Goal: Task Accomplishment & Management: Complete application form

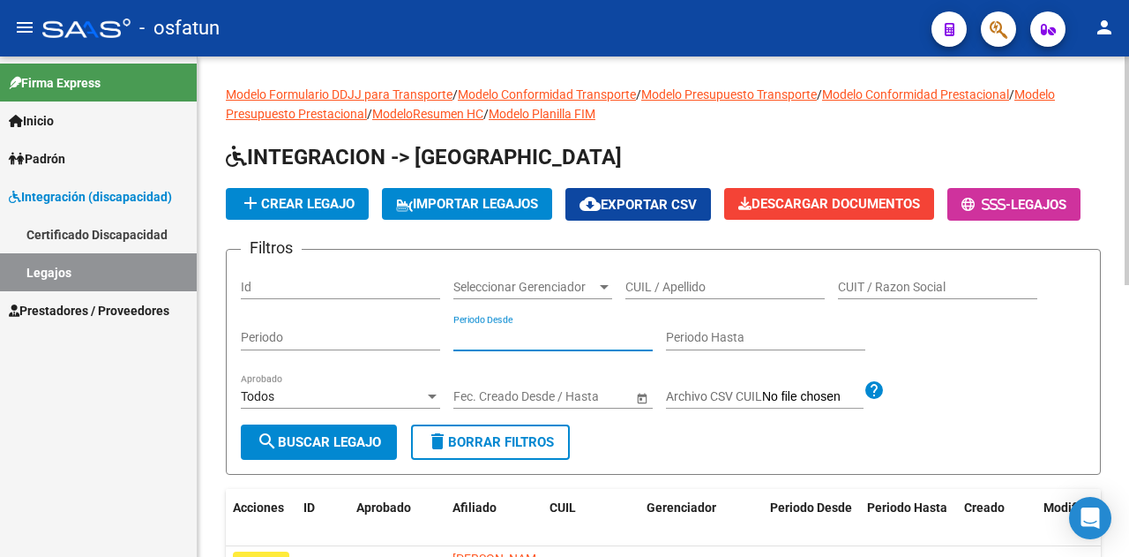
click at [691, 295] on input "CUIL / Apellido" at bounding box center [725, 287] width 199 height 15
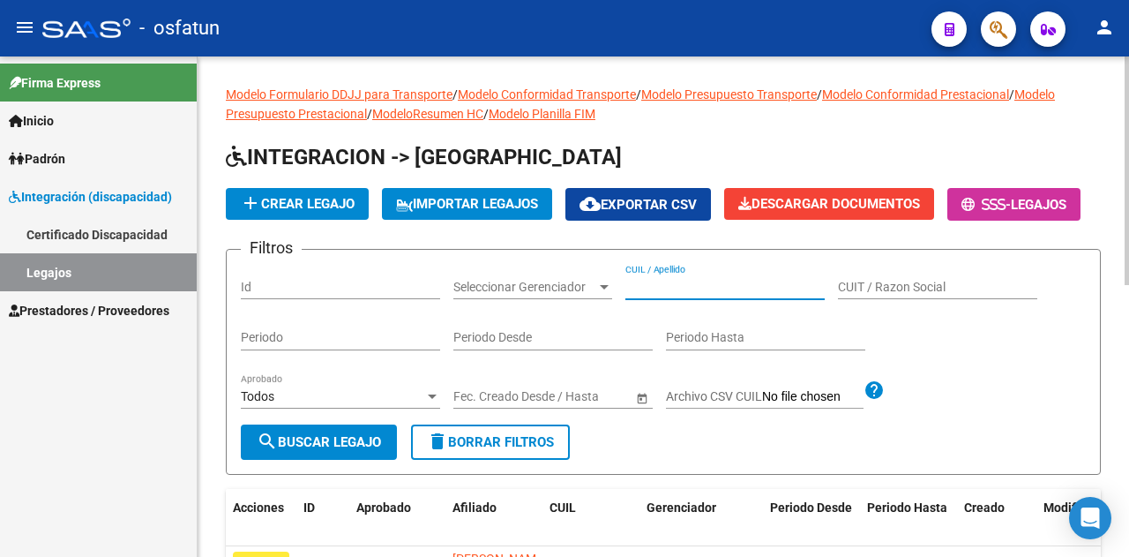
paste input "20563747456"
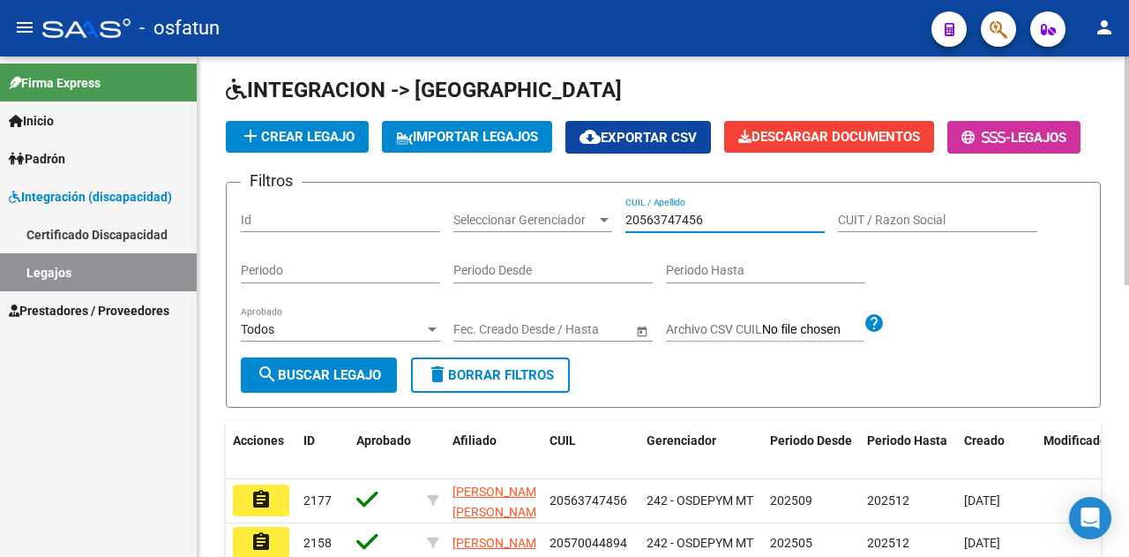
scroll to position [88, 0]
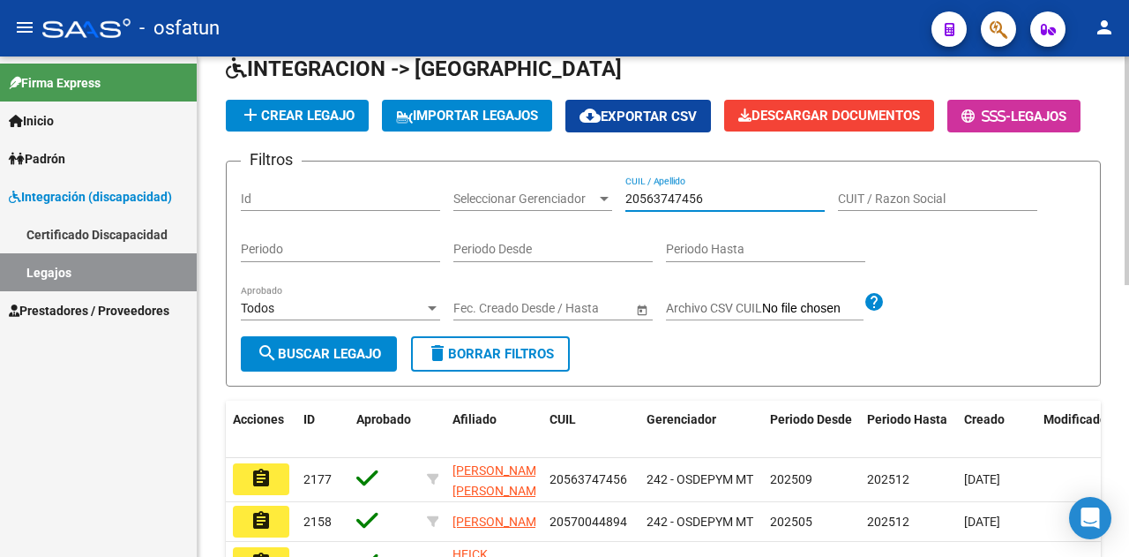
type input "20563747456"
click at [342, 362] on span "search Buscar Legajo" at bounding box center [319, 354] width 124 height 16
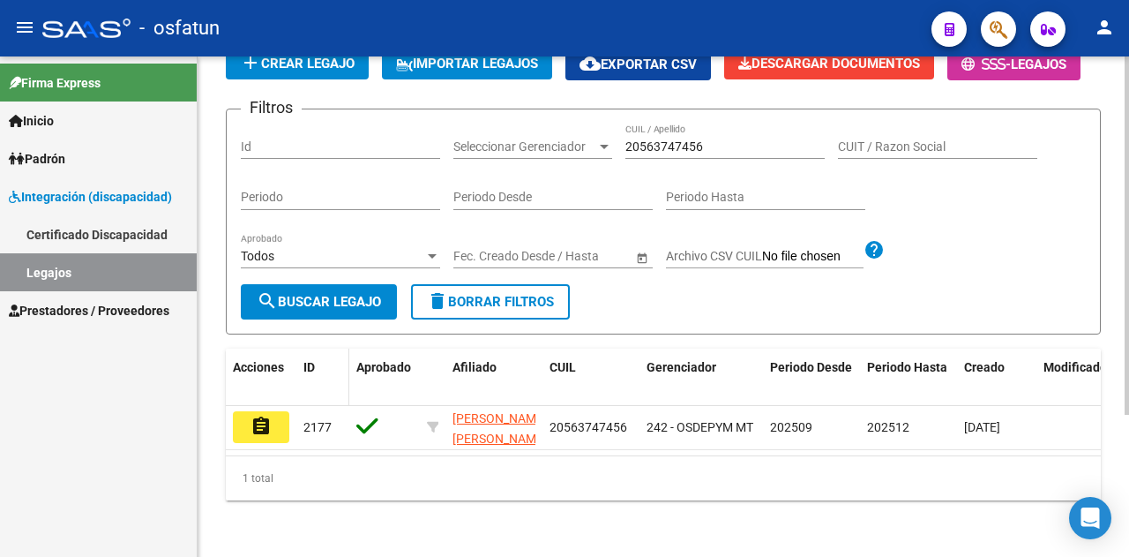
scroll to position [176, 0]
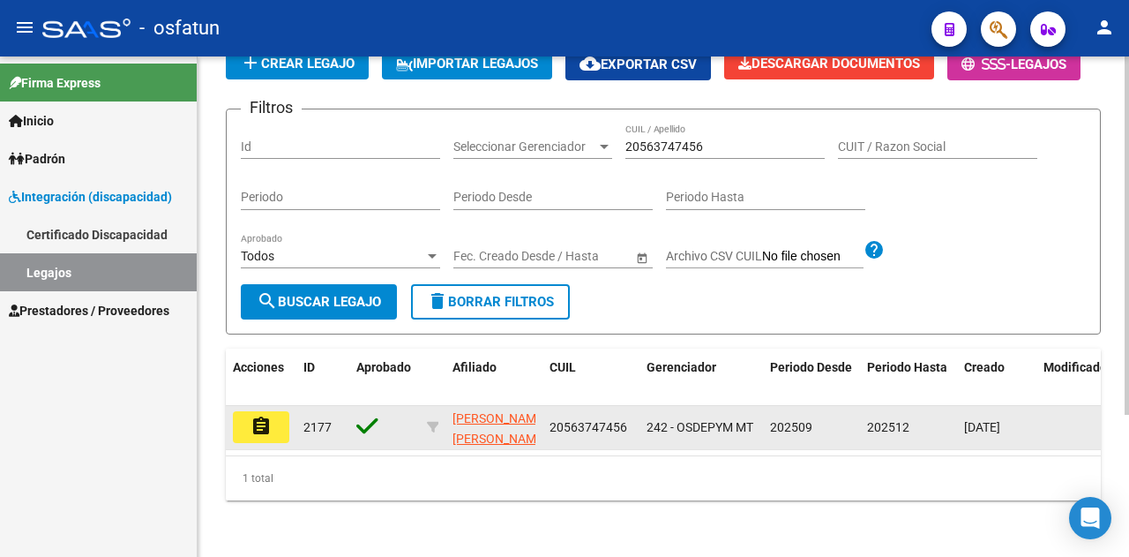
click at [256, 437] on mat-icon "assignment" at bounding box center [261, 426] width 21 height 21
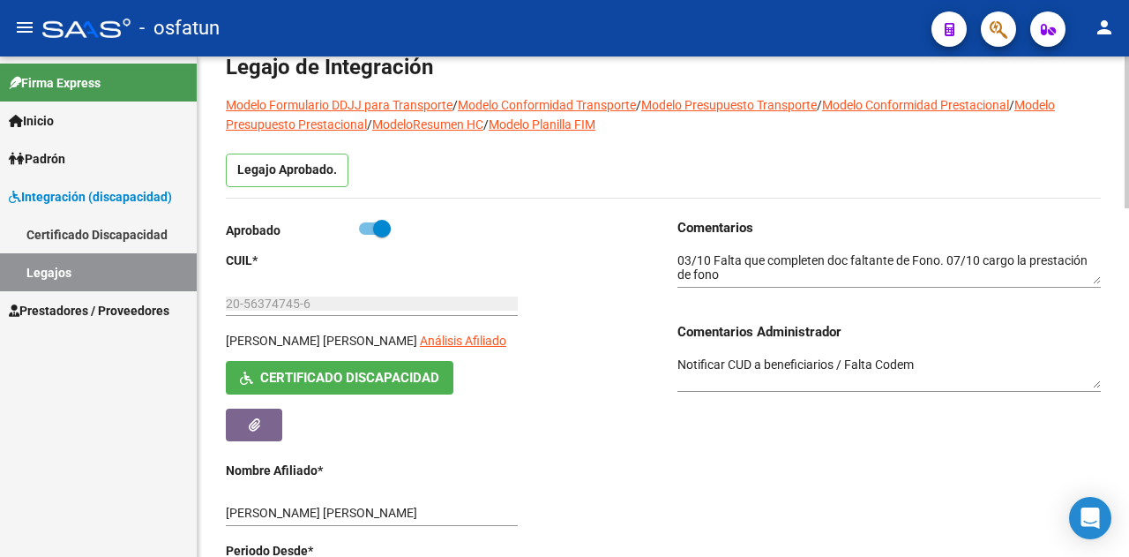
click at [386, 234] on span at bounding box center [382, 229] width 18 height 18
click at [368, 235] on input "checkbox" at bounding box center [367, 235] width 1 height 1
checkbox input "false"
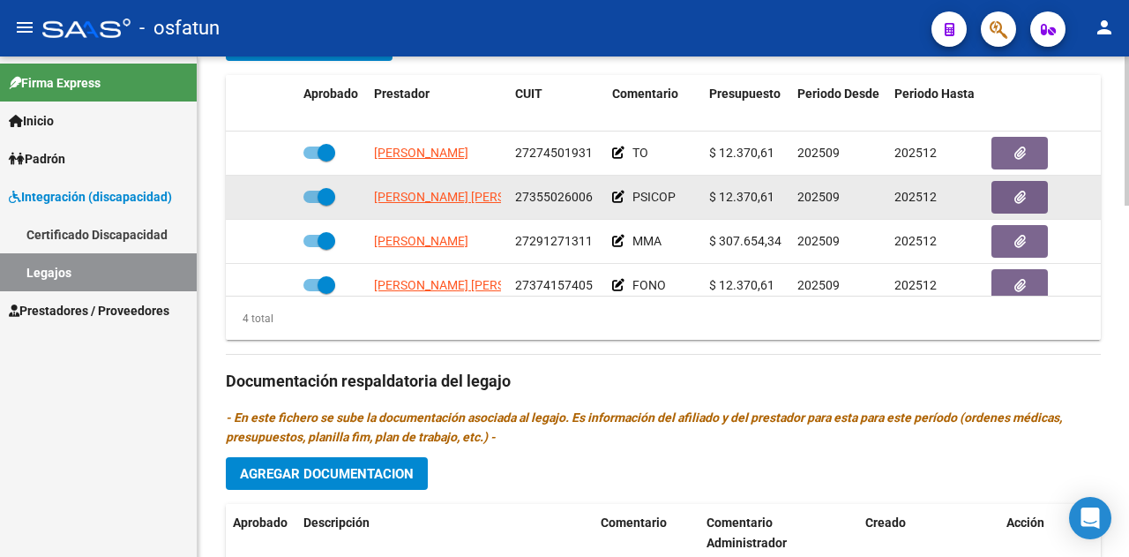
scroll to position [31, 0]
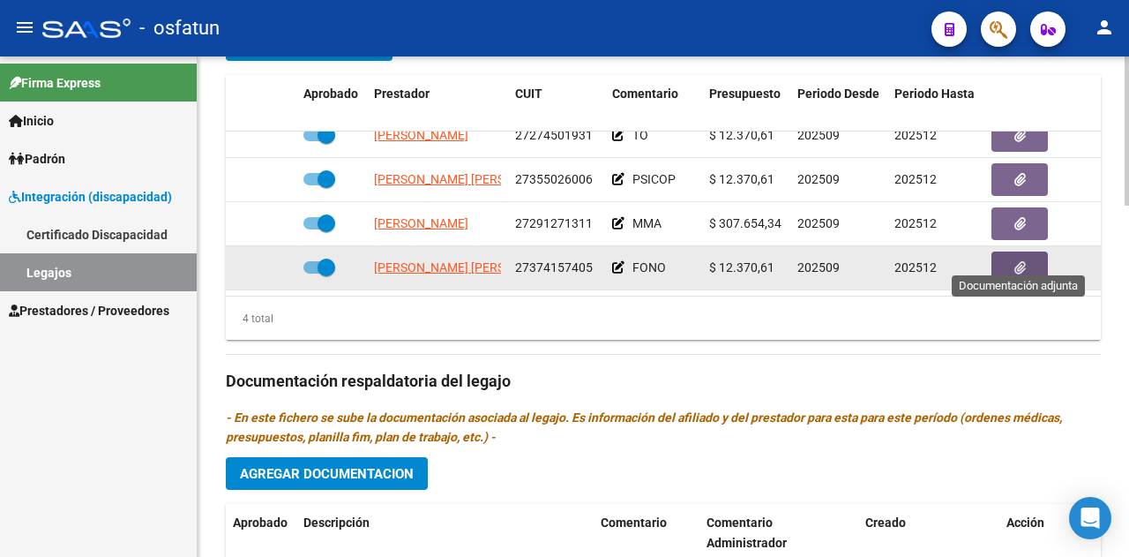
click at [1025, 259] on button "button" at bounding box center [1020, 267] width 56 height 33
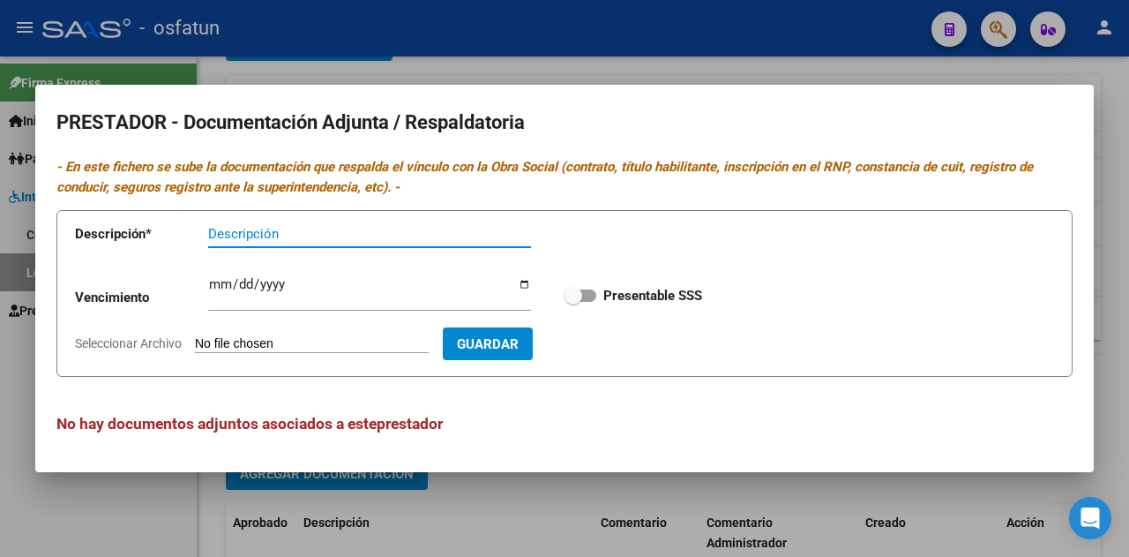
click at [302, 229] on input "Descripción" at bounding box center [369, 234] width 323 height 16
drag, startPoint x: 315, startPoint y: 229, endPoint x: 94, endPoint y: 219, distance: 221.7
click at [94, 219] on app-form-text-field "Descripción * Doc prestador Descripción" at bounding box center [310, 237] width 470 height 53
type input "Fonoaudiología"
click at [220, 281] on input "Ingresar vencimiento" at bounding box center [369, 291] width 323 height 28
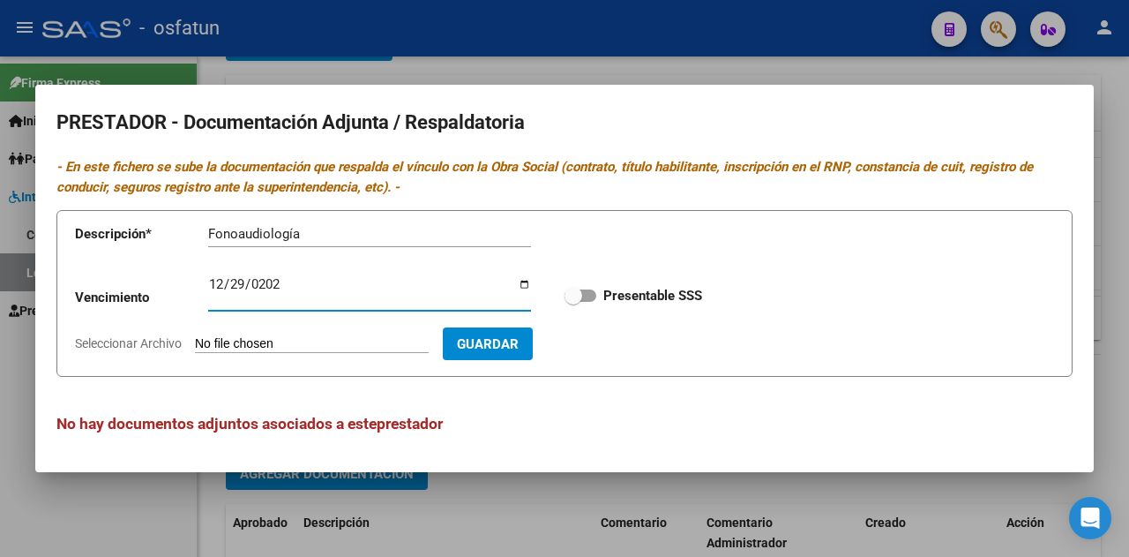
type input "[DATE]"
click at [581, 296] on span at bounding box center [574, 296] width 18 height 18
click at [573, 302] on input "Presentable SSS" at bounding box center [573, 302] width 1 height 1
checkbox input "true"
click at [418, 343] on input "Seleccionar Archivo" at bounding box center [312, 344] width 234 height 17
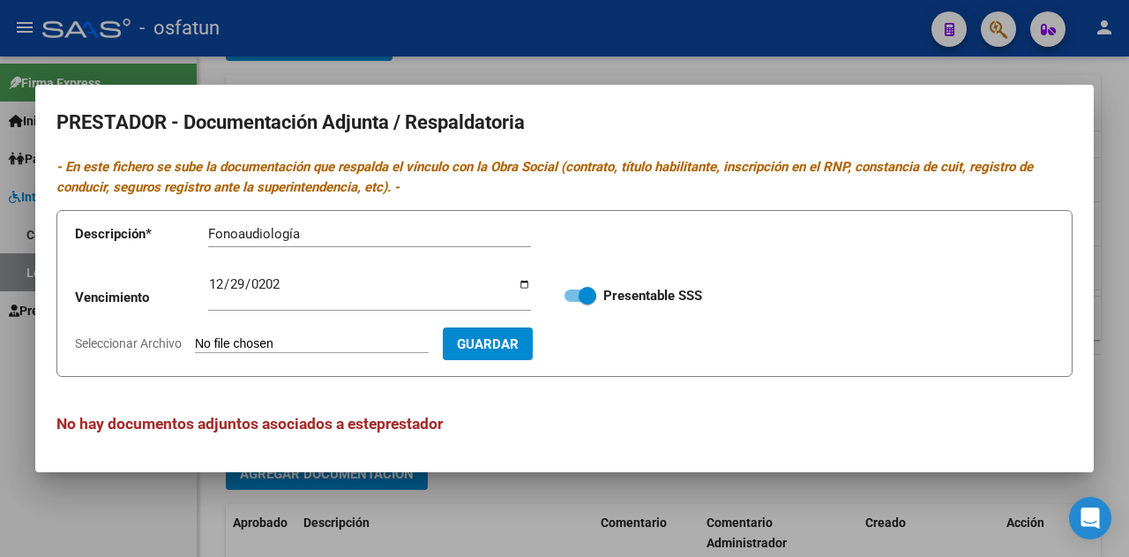
type input "C:\fakepath\Doc prestador.pdf"
click at [621, 346] on span "Guardar" at bounding box center [590, 344] width 62 height 16
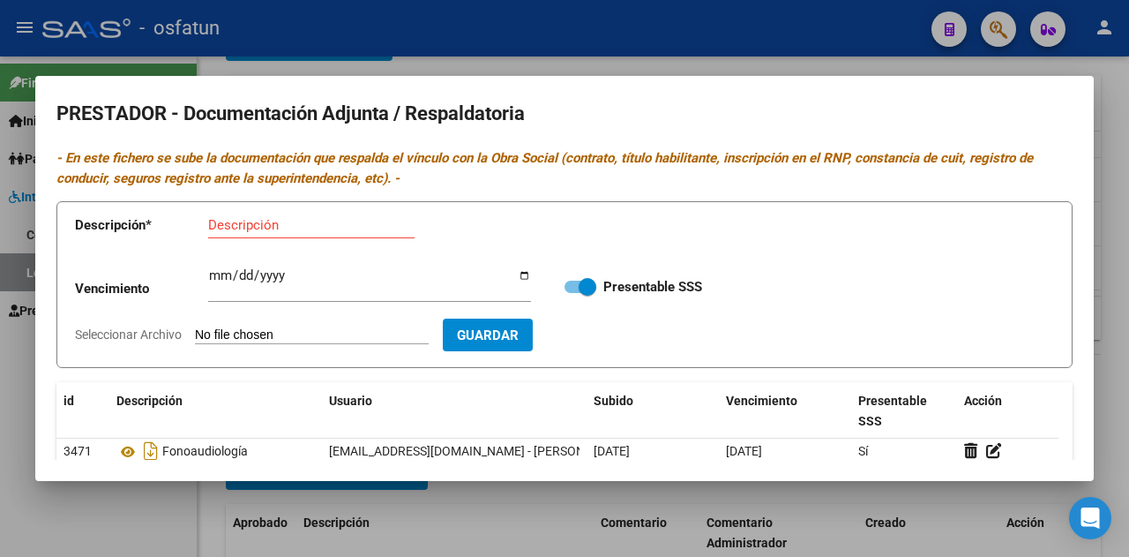
click at [1098, 377] on div at bounding box center [564, 278] width 1129 height 557
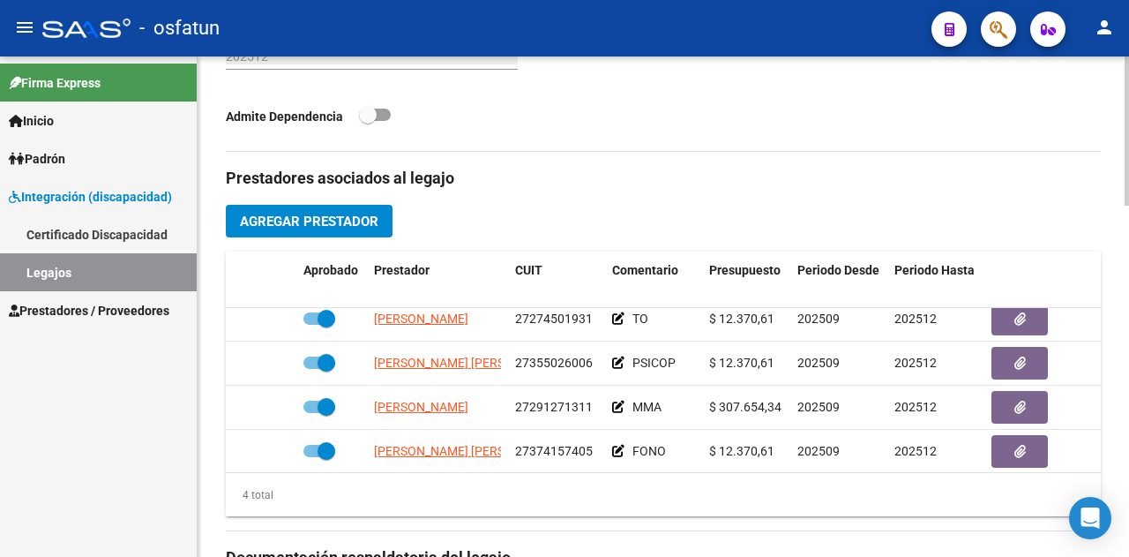
scroll to position [0, 0]
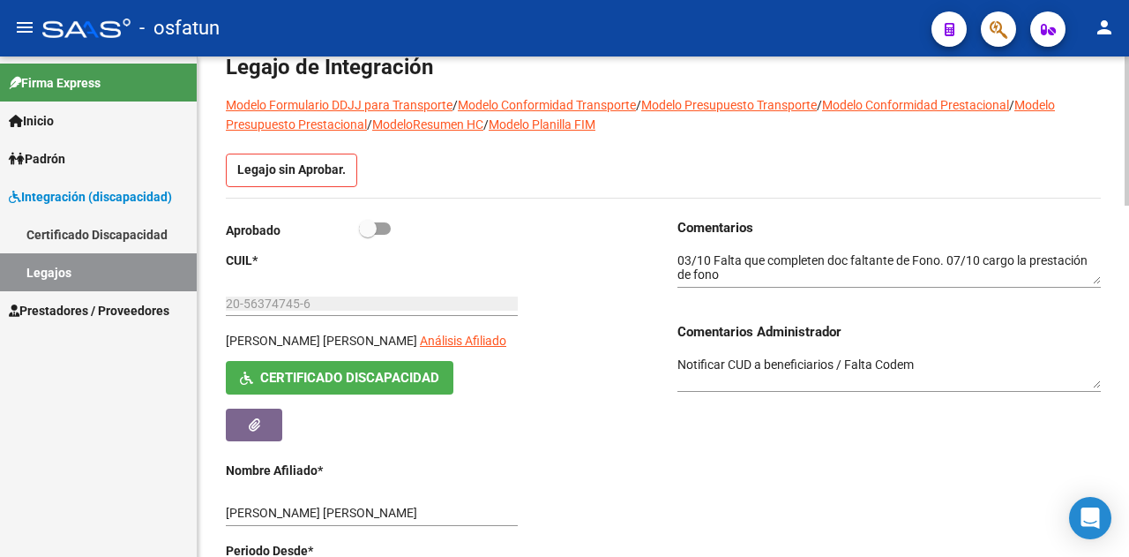
click at [375, 220] on span at bounding box center [368, 229] width 18 height 18
click at [368, 235] on input "checkbox" at bounding box center [367, 235] width 1 height 1
checkbox input "true"
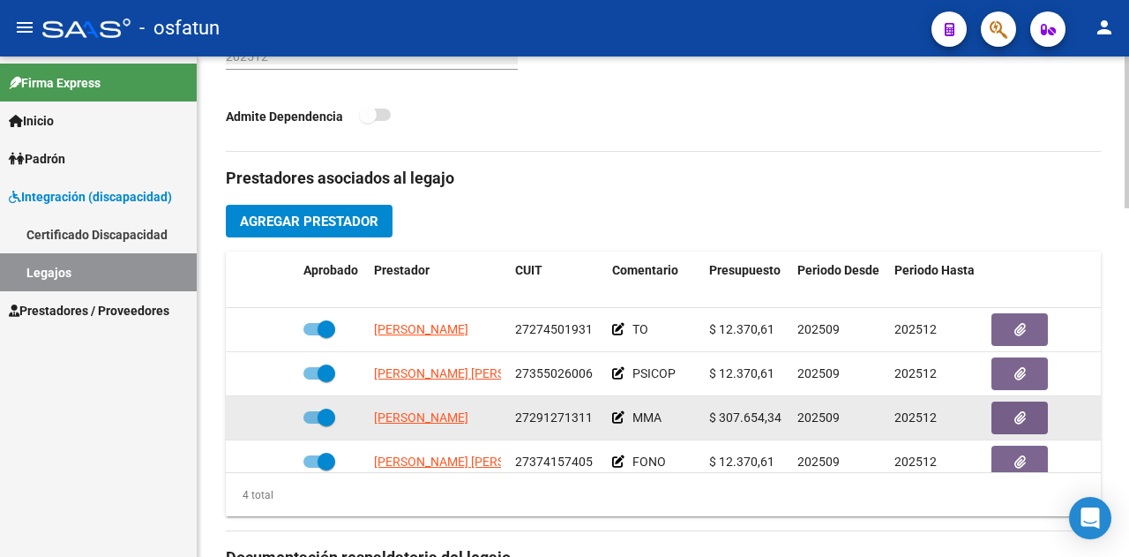
scroll to position [31, 0]
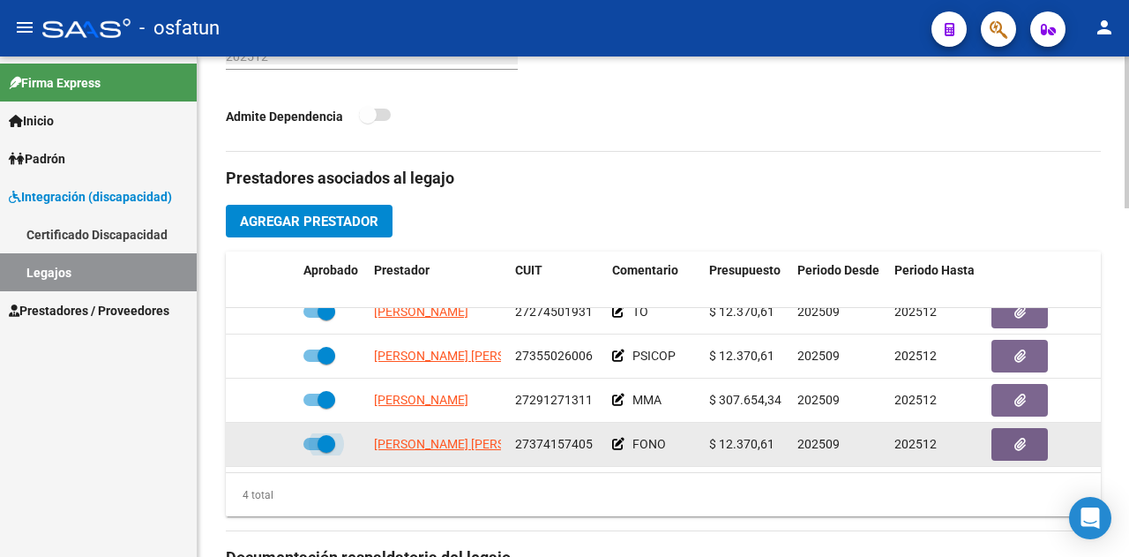
click at [326, 435] on span at bounding box center [327, 444] width 18 height 18
click at [312, 450] on input "checkbox" at bounding box center [311, 450] width 1 height 1
checkbox input "false"
click at [617, 438] on icon at bounding box center [618, 444] width 12 height 12
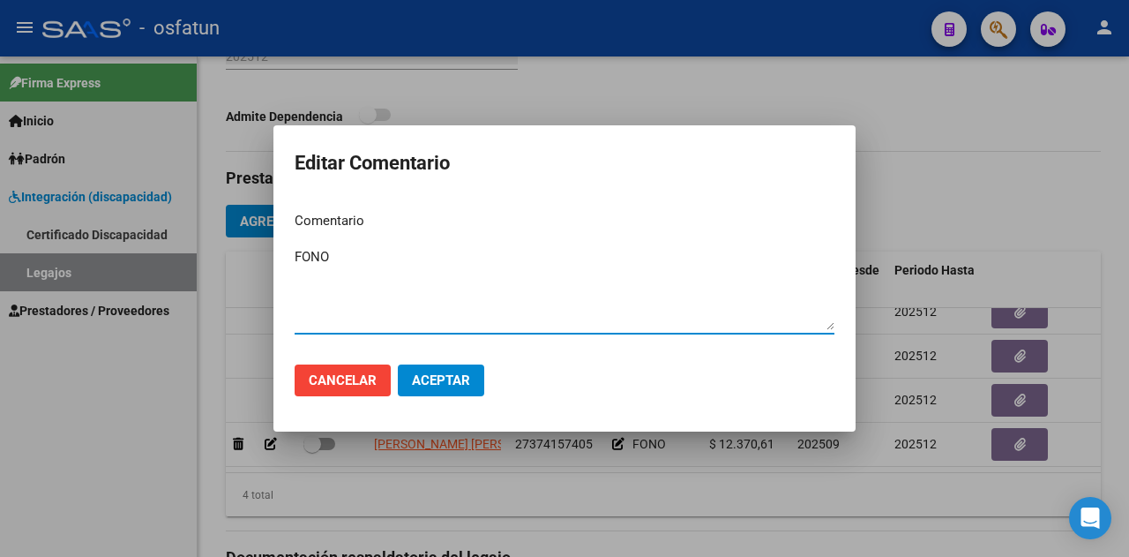
click at [926, 215] on div at bounding box center [564, 278] width 1129 height 557
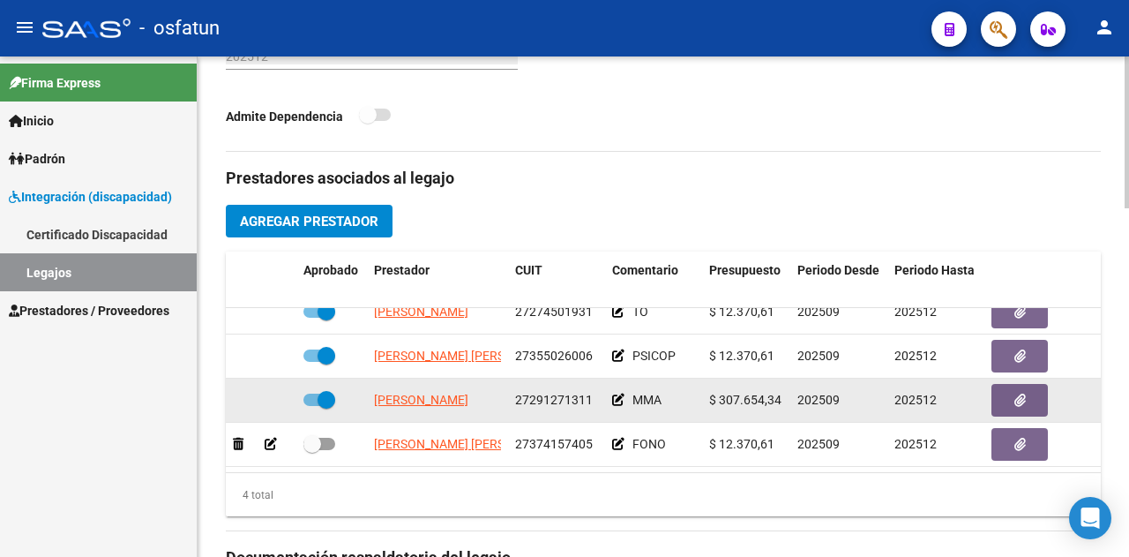
scroll to position [794, 0]
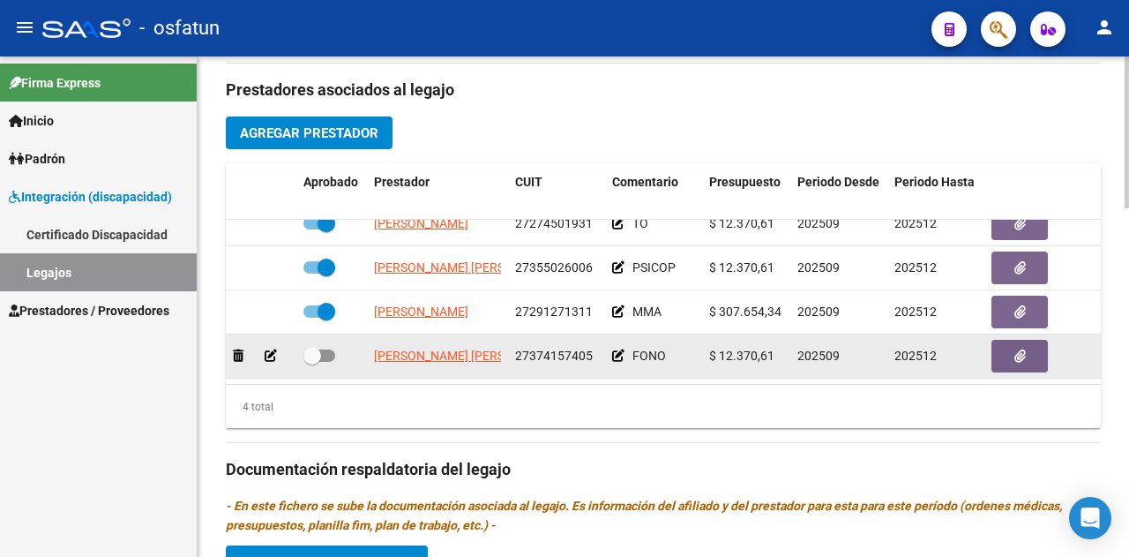
click at [940, 346] on div "202512" at bounding box center [936, 356] width 83 height 20
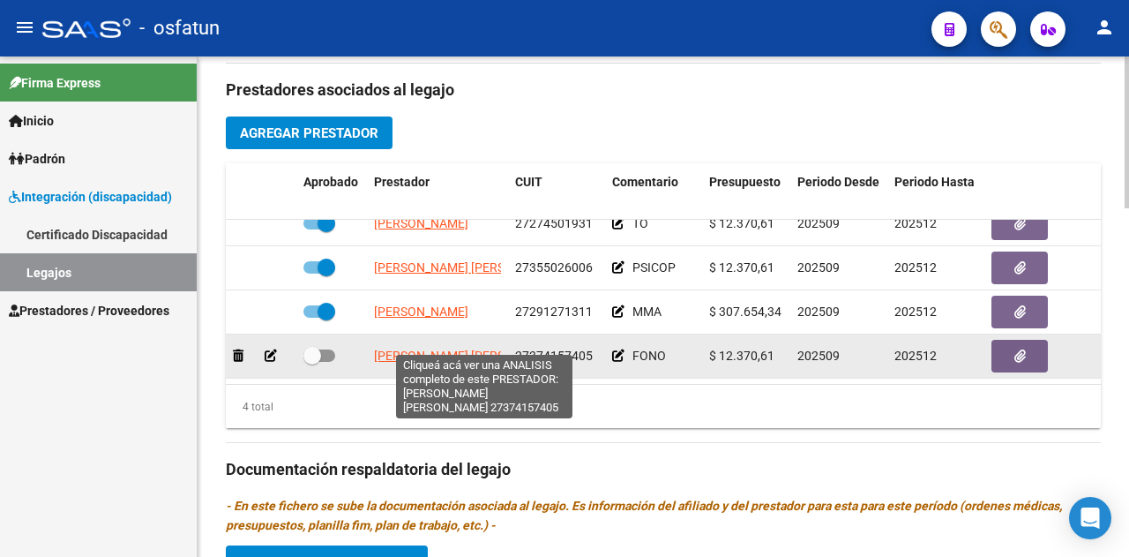
click at [408, 348] on span "[PERSON_NAME] [PERSON_NAME]" at bounding box center [469, 355] width 191 height 14
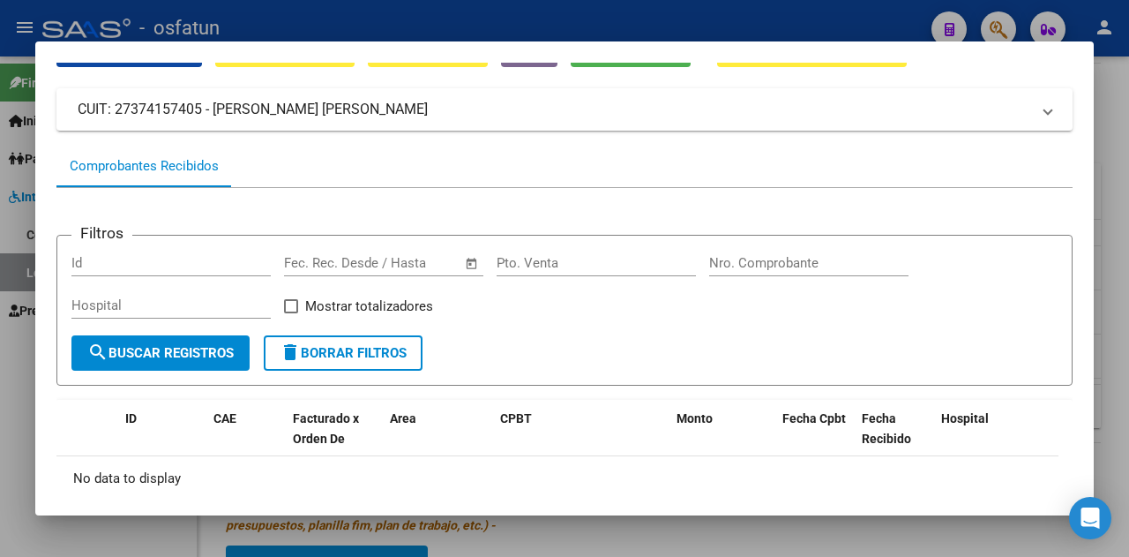
scroll to position [0, 0]
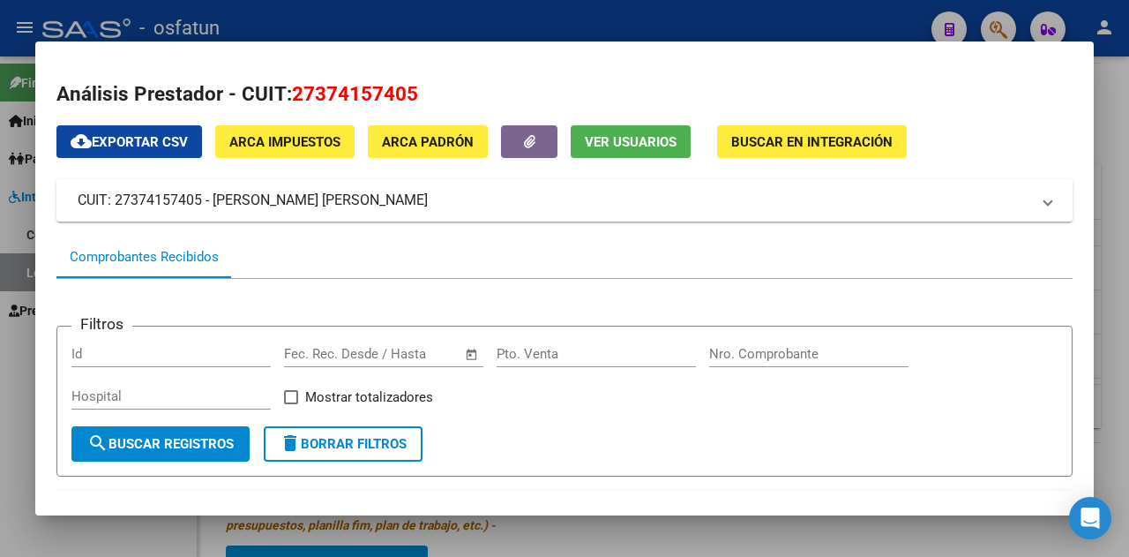
click at [662, 509] on mat-dialog-container "Análisis Prestador - CUIT: 27374157405 cloud_download Exportar CSV ARCA Impuest…" at bounding box center [564, 277] width 1059 height 473
click at [677, 516] on div at bounding box center [564, 278] width 1129 height 557
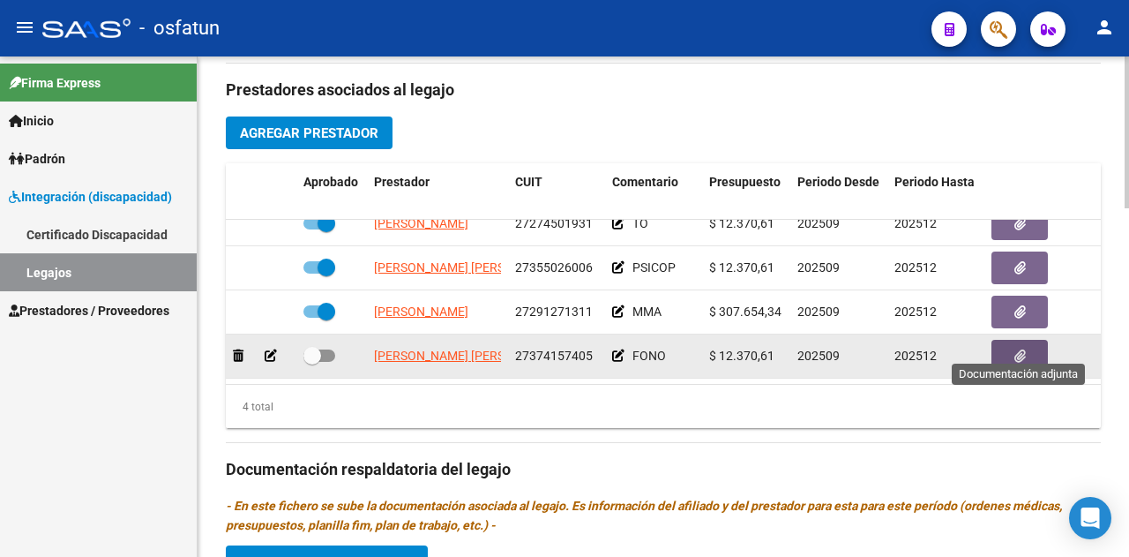
click at [1021, 349] on icon "button" at bounding box center [1020, 355] width 11 height 13
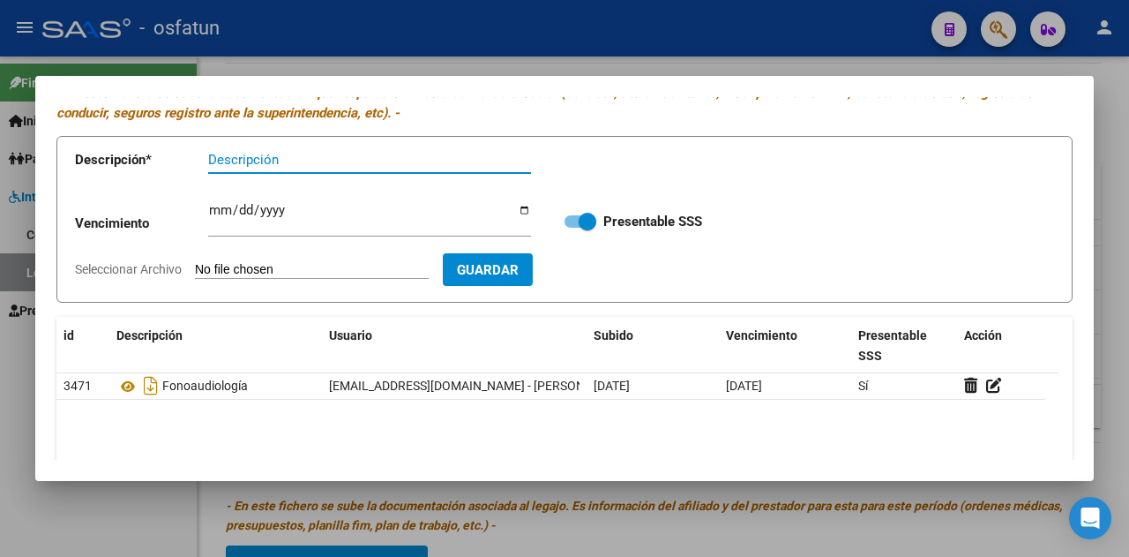
scroll to position [88, 0]
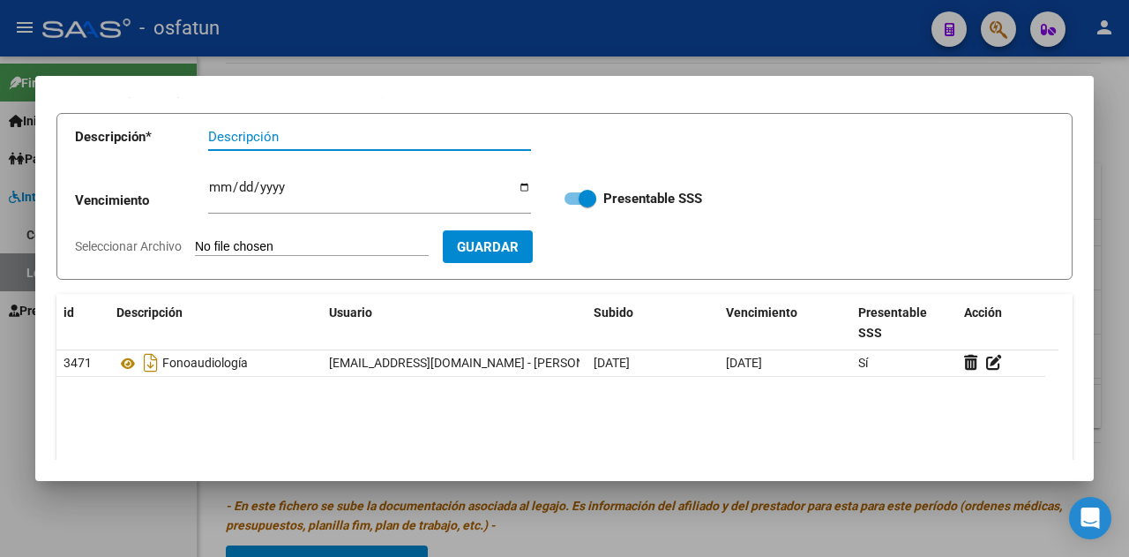
click at [761, 71] on div at bounding box center [564, 278] width 1129 height 557
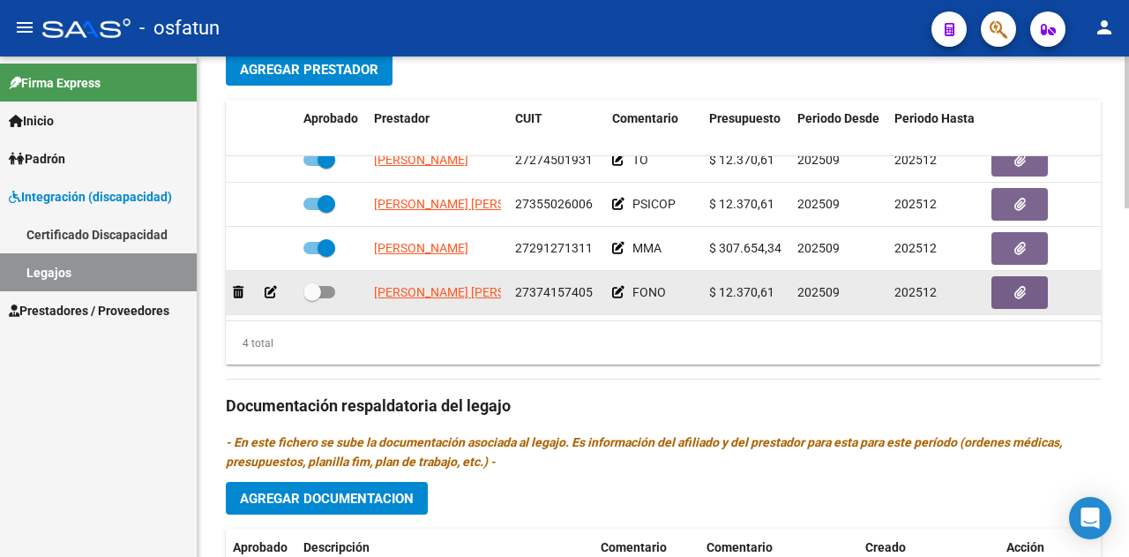
scroll to position [882, 0]
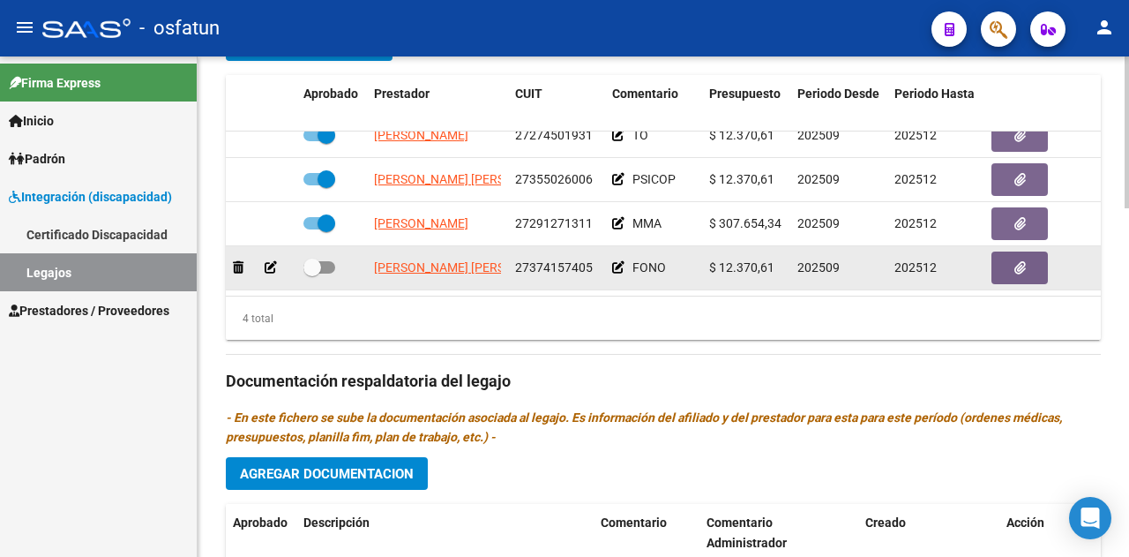
click at [268, 261] on icon at bounding box center [271, 267] width 12 height 12
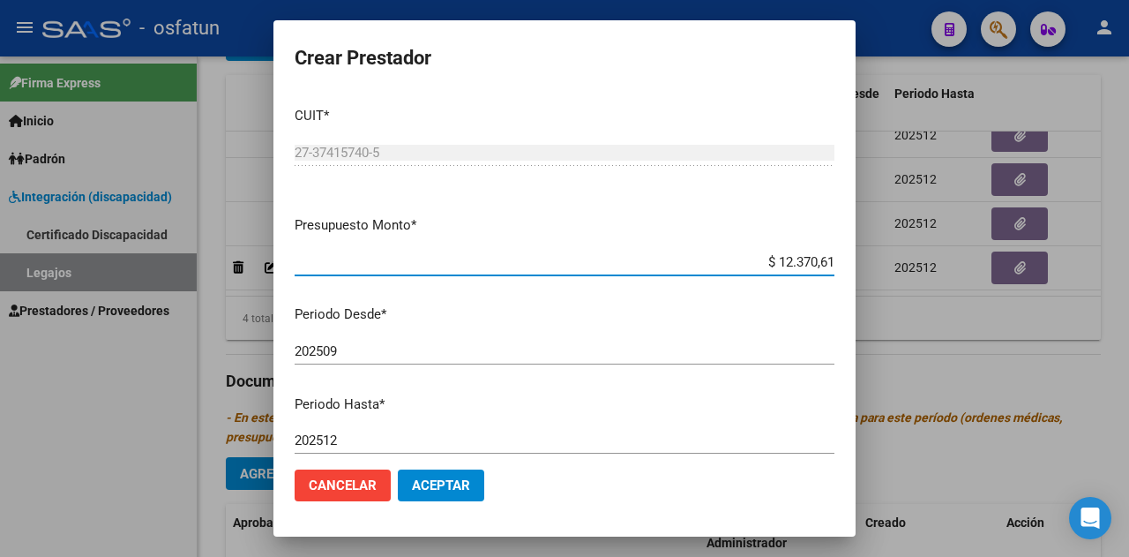
drag, startPoint x: 750, startPoint y: 260, endPoint x: 914, endPoint y: 264, distance: 164.1
click at [914, 264] on div "Crear Prestador CUIT * 27-37415740-5 Ingresar CUIT ARCA Padrón Presupuesto Mont…" at bounding box center [564, 278] width 1129 height 557
type input "$ 61.853,05"
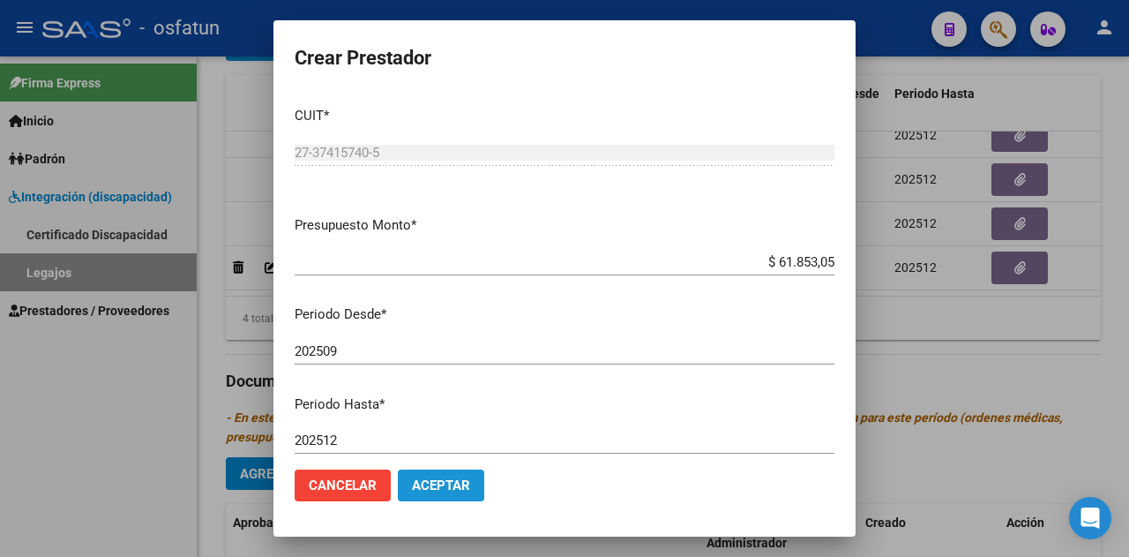
click at [437, 479] on span "Aceptar" at bounding box center [441, 485] width 58 height 16
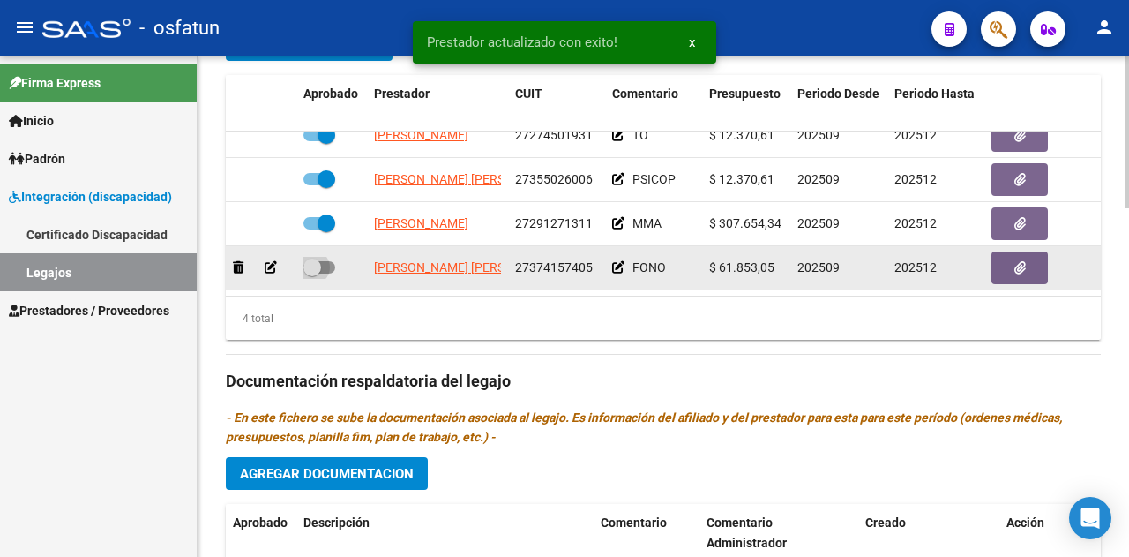
click at [314, 259] on span at bounding box center [312, 268] width 18 height 18
click at [312, 274] on input "checkbox" at bounding box center [311, 274] width 1 height 1
checkbox input "true"
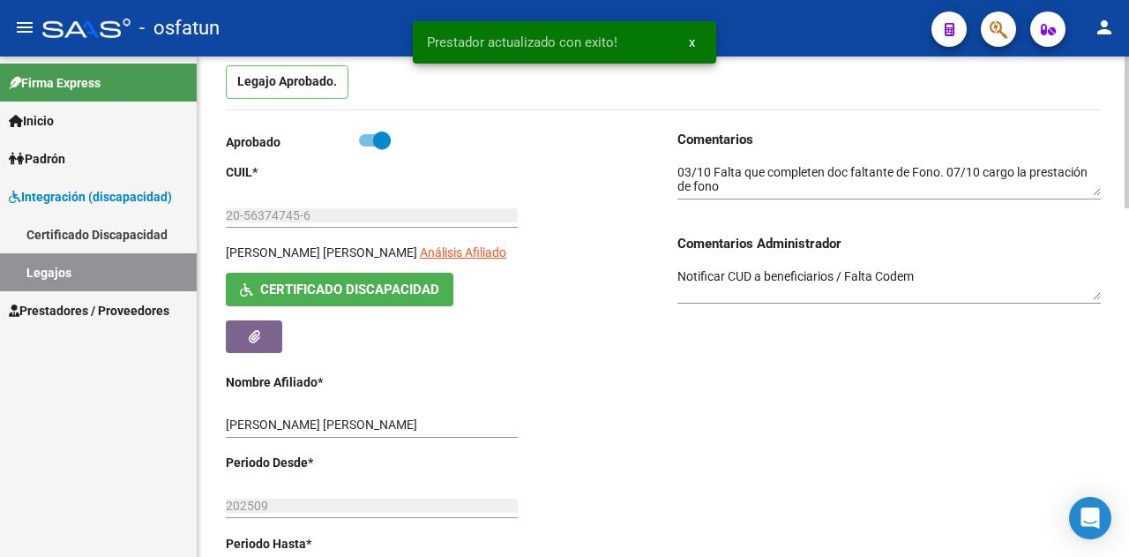
scroll to position [0, 0]
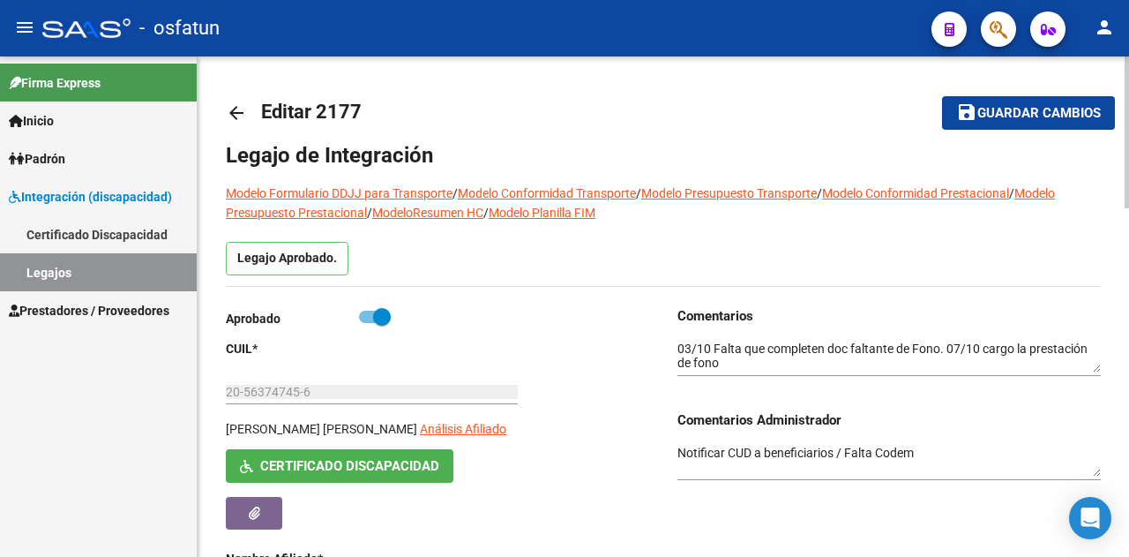
click at [1045, 124] on button "save Guardar cambios" at bounding box center [1028, 112] width 173 height 33
click at [122, 266] on link "Legajos" at bounding box center [98, 272] width 197 height 38
